Goal: Task Accomplishment & Management: Use online tool/utility

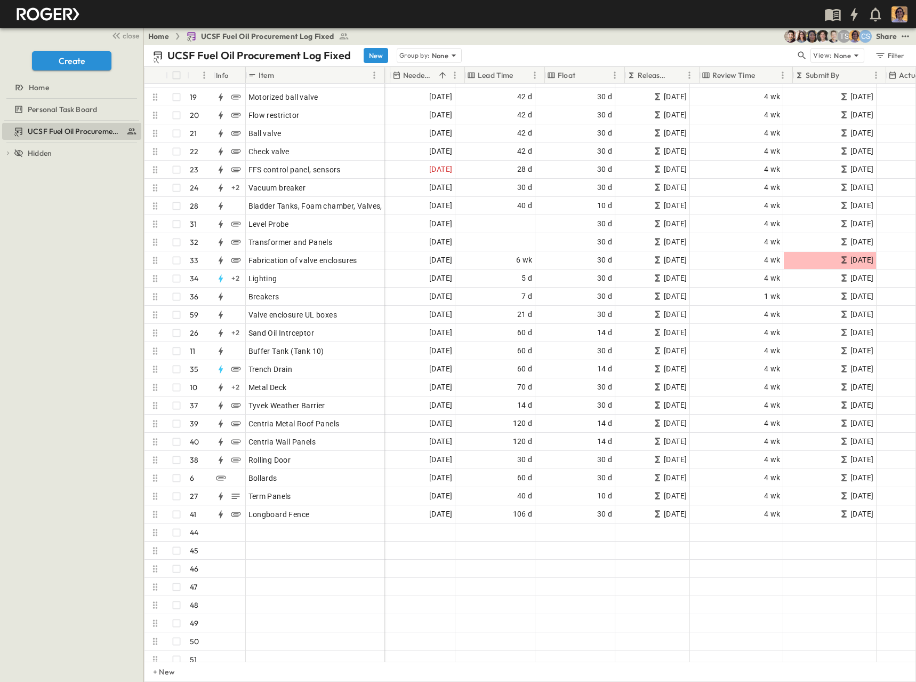
scroll to position [377, 487]
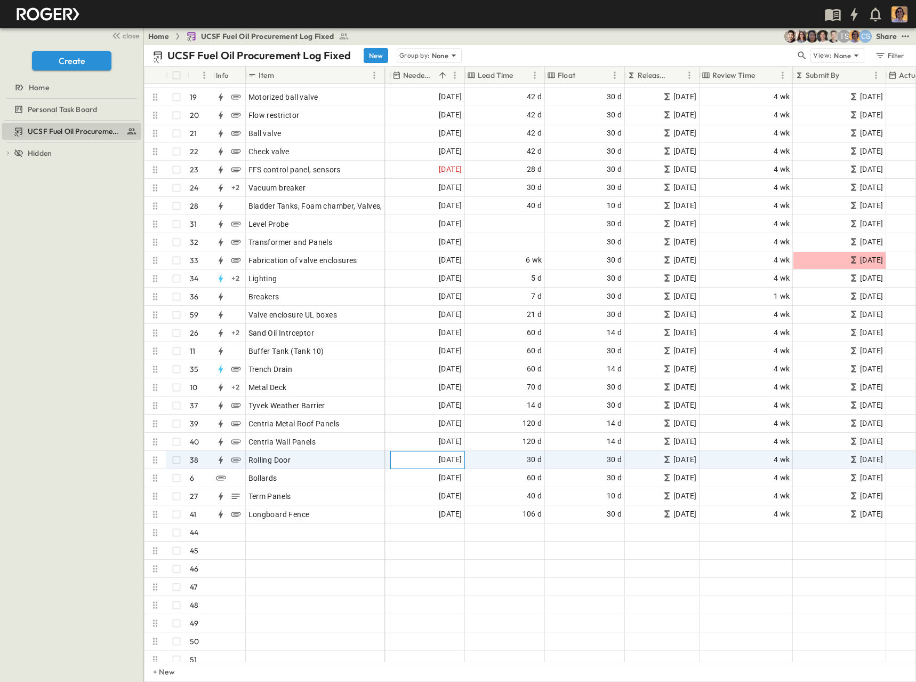
click at [448, 461] on span "[DATE]" at bounding box center [450, 459] width 23 height 12
click at [533, 481] on icon "Next month" at bounding box center [536, 479] width 13 height 9
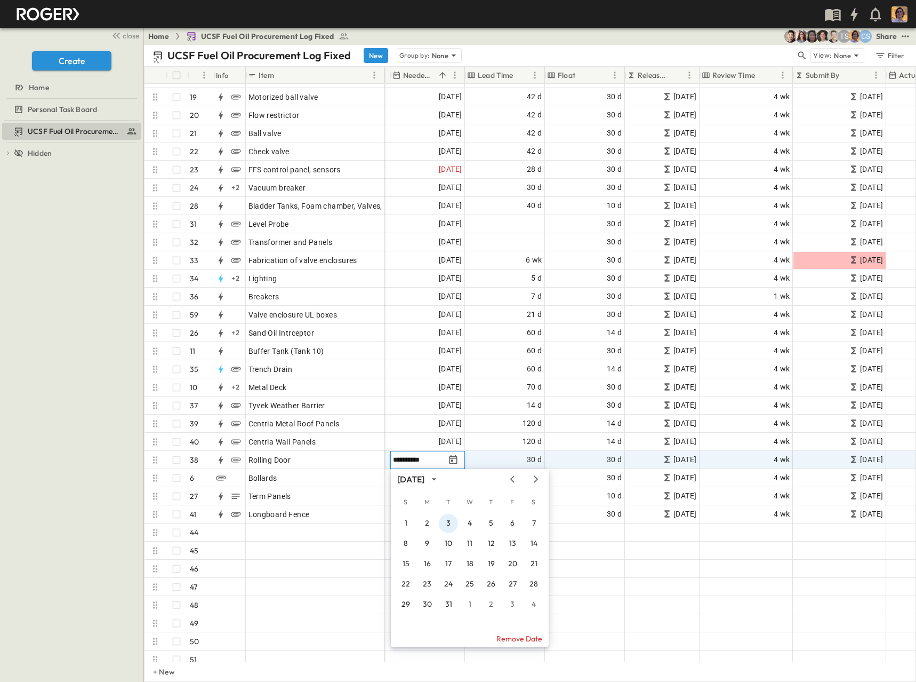
click at [450, 522] on button "3" at bounding box center [448, 523] width 19 height 19
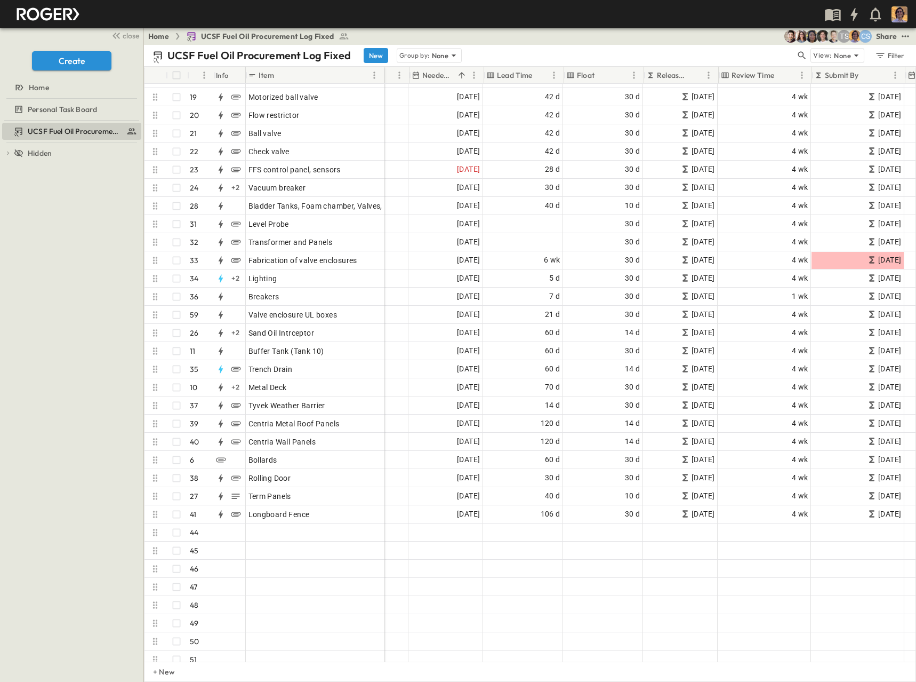
scroll to position [377, 468]
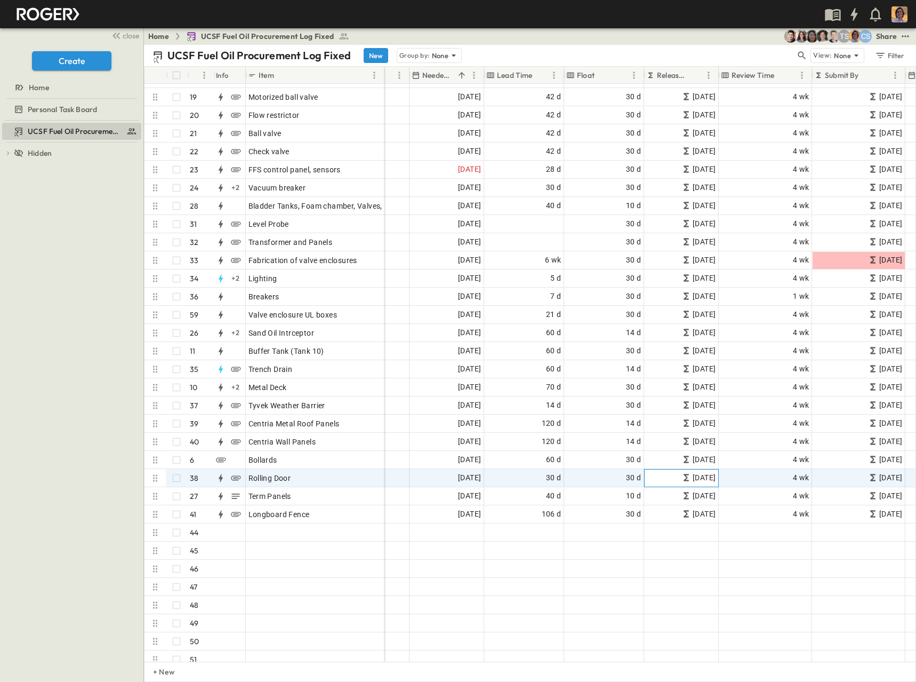
click at [693, 476] on span "[DATE]" at bounding box center [704, 478] width 23 height 12
click at [681, 480] on icon at bounding box center [686, 477] width 11 height 11
click at [684, 477] on icon at bounding box center [686, 477] width 5 height 7
click at [627, 476] on span "30 d" at bounding box center [633, 478] width 15 height 12
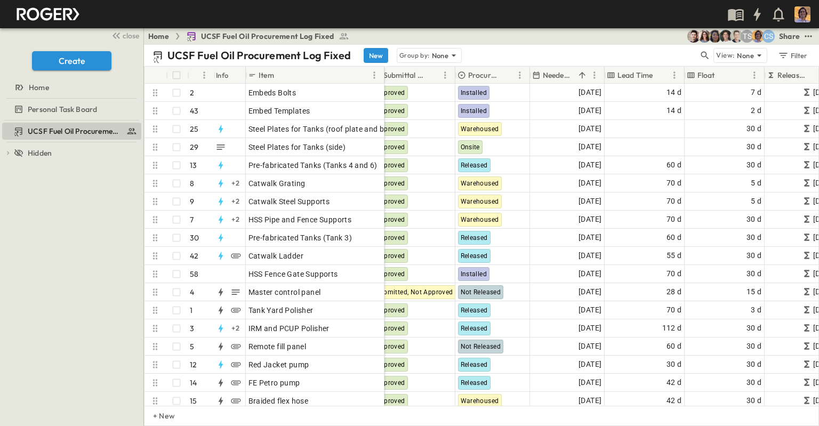
scroll to position [0, 347]
